Goal: Find specific page/section: Find specific page/section

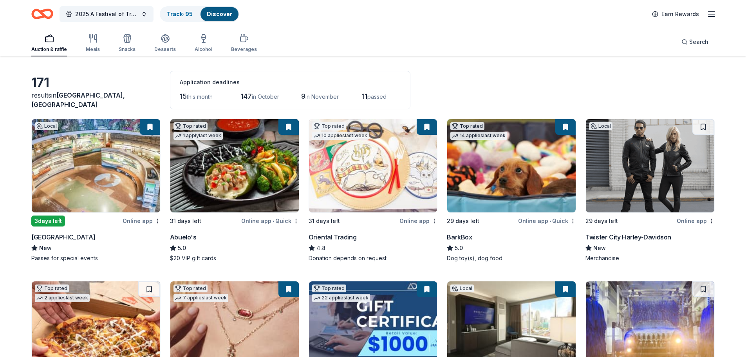
scroll to position [39, 0]
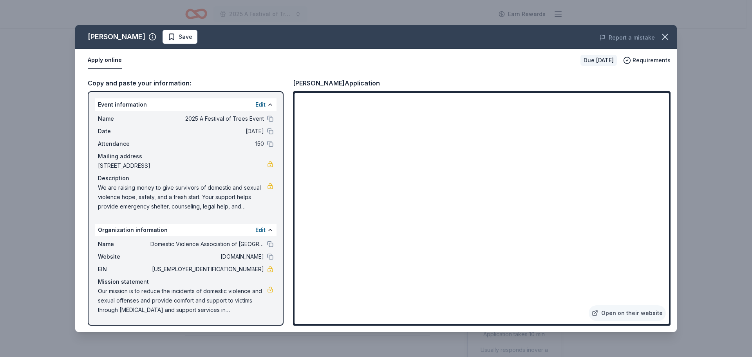
scroll to position [235, 0]
